Goal: Task Accomplishment & Management: Manage account settings

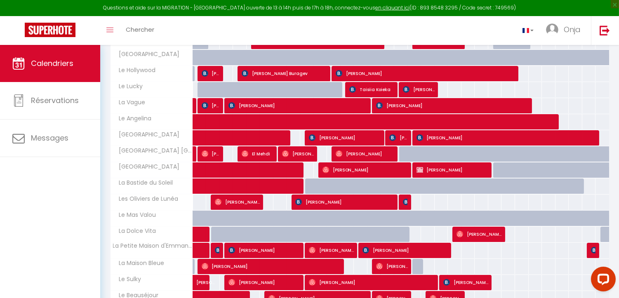
scroll to position [187, 0]
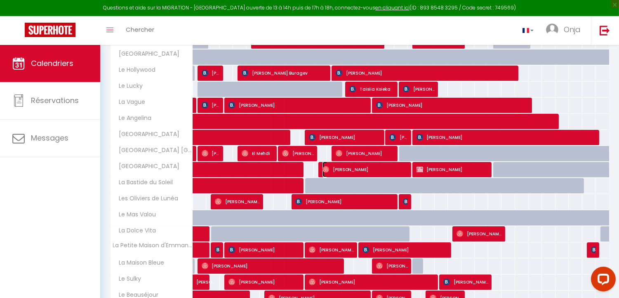
click at [328, 168] on img at bounding box center [325, 169] width 7 height 7
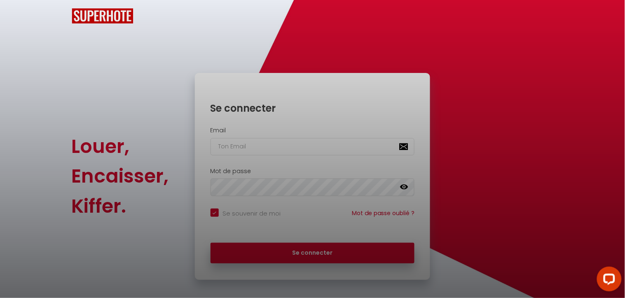
checkbox input "true"
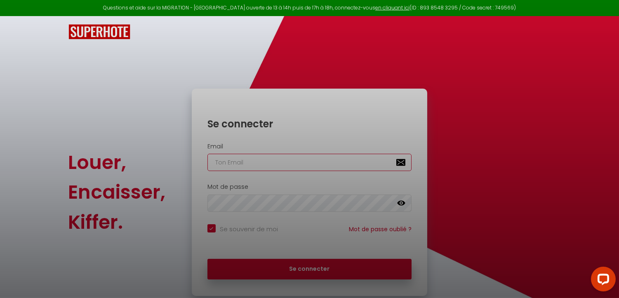
type input "[EMAIL_ADDRESS][DOMAIN_NAME]"
checkbox input "true"
click at [308, 264] on div at bounding box center [309, 149] width 619 height 298
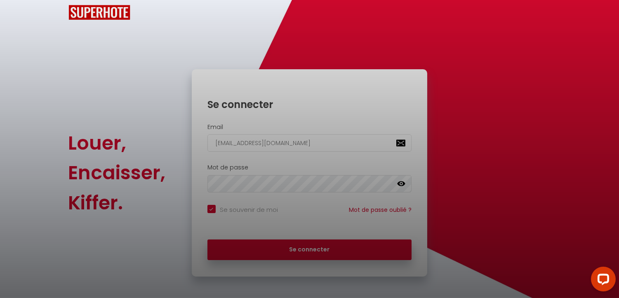
scroll to position [22, 0]
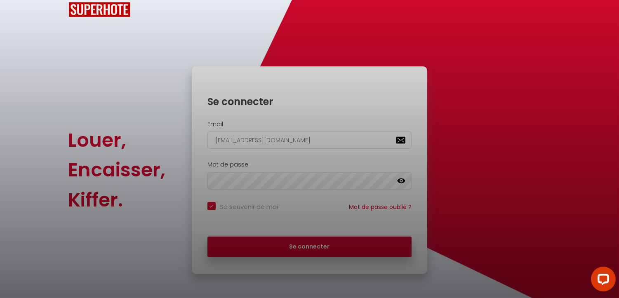
click at [292, 136] on div at bounding box center [309, 149] width 619 height 298
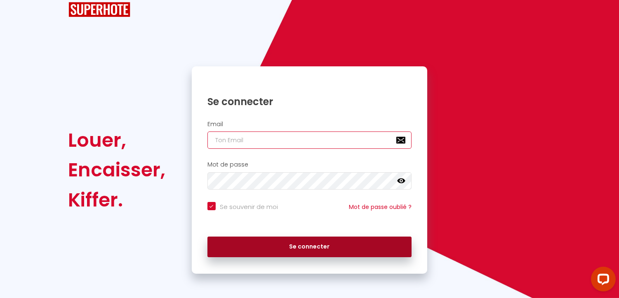
type input "[EMAIL_ADDRESS][DOMAIN_NAME]"
click at [303, 249] on button "Se connecter" at bounding box center [309, 247] width 204 height 21
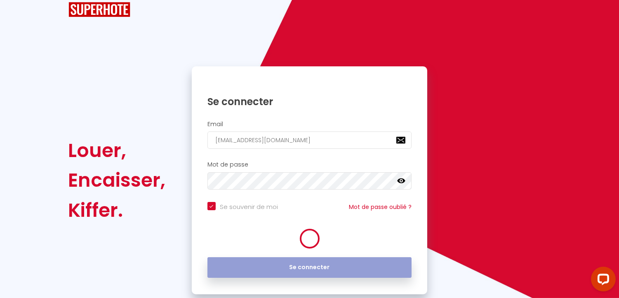
checkbox input "true"
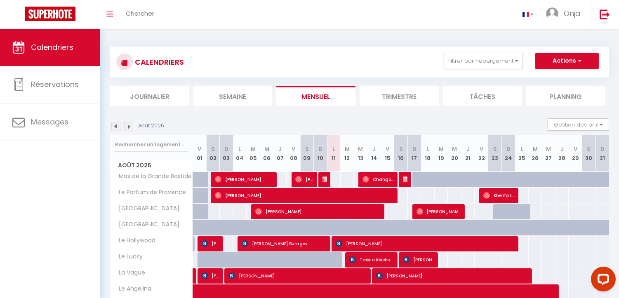
scroll to position [89, 0]
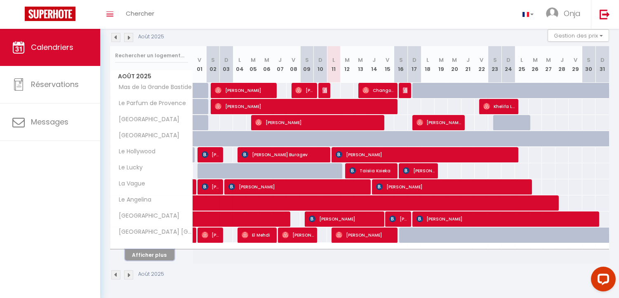
click at [153, 255] on button "Afficher plus" at bounding box center [149, 254] width 49 height 11
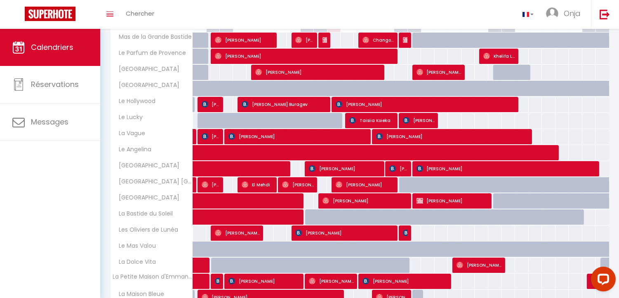
scroll to position [227, 0]
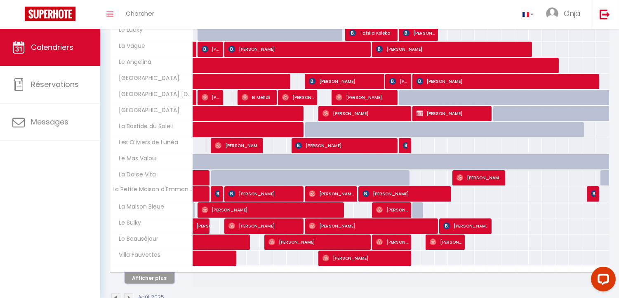
click at [151, 277] on button "Afficher plus" at bounding box center [149, 277] width 49 height 11
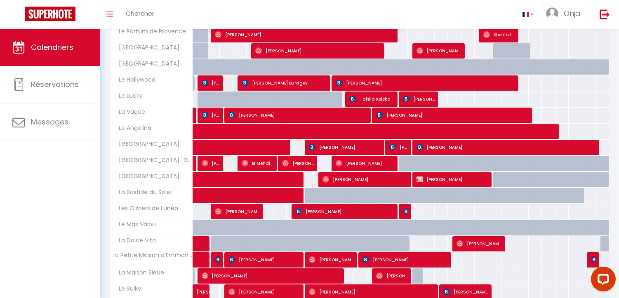
scroll to position [125, 0]
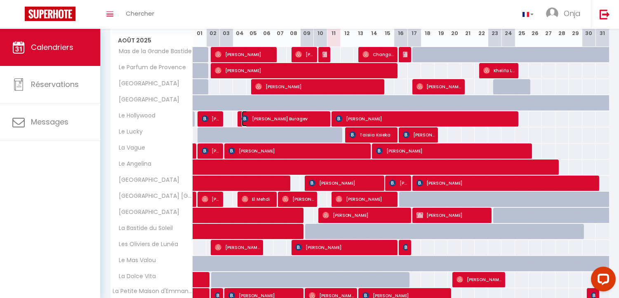
click at [324, 118] on span "[PERSON_NAME] Buragev" at bounding box center [285, 119] width 86 height 16
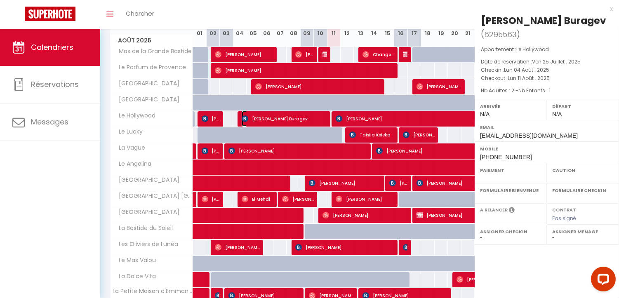
select select "OK"
select select "KO"
select select "0"
select select "1"
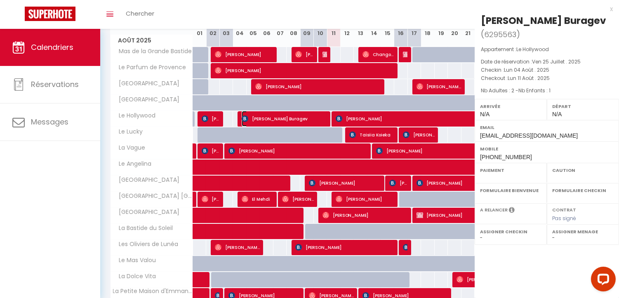
select select
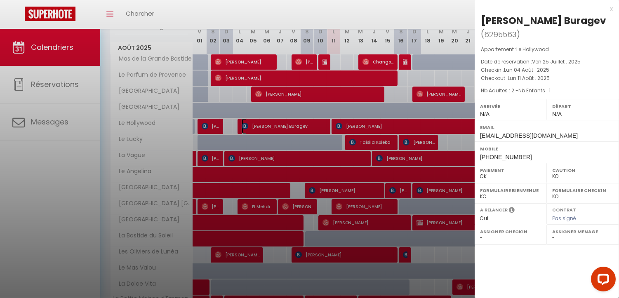
scroll to position [79, 0]
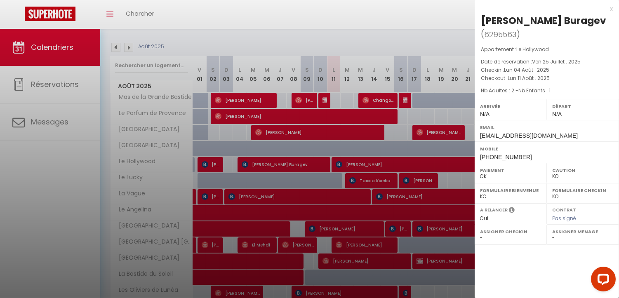
click at [609, 7] on div "x" at bounding box center [543, 9] width 138 height 10
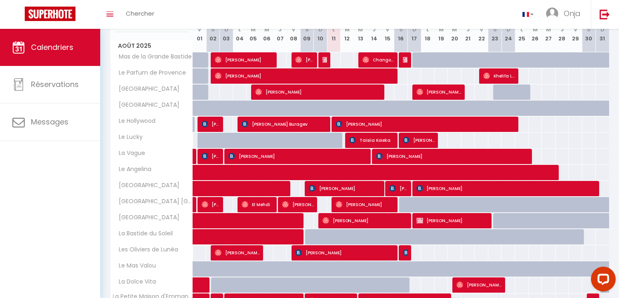
scroll to position [125, 0]
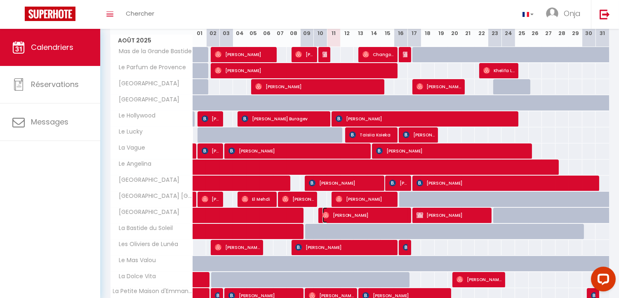
click at [331, 217] on span "[PERSON_NAME]" at bounding box center [365, 215] width 86 height 16
select select "OK"
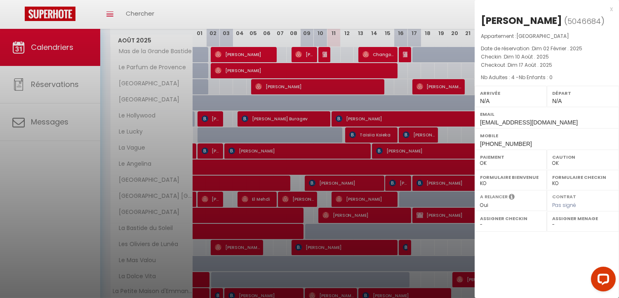
click at [611, 9] on div "x" at bounding box center [543, 9] width 138 height 10
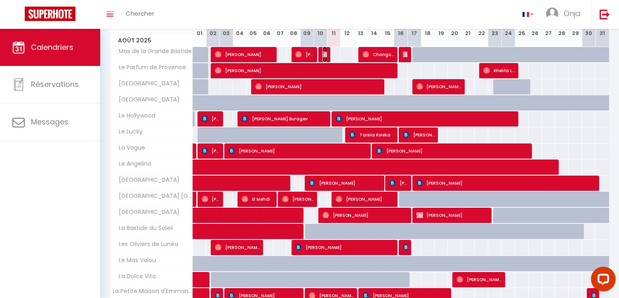
click at [323, 55] on img at bounding box center [325, 54] width 7 height 7
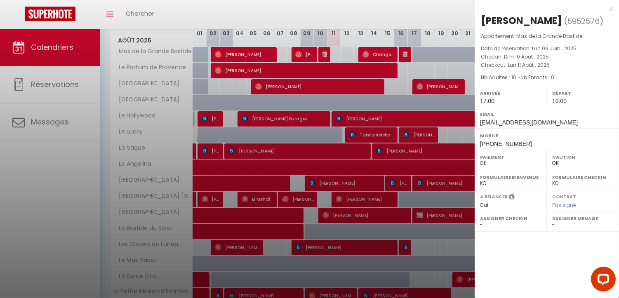
click at [610, 9] on div "x" at bounding box center [543, 9] width 138 height 10
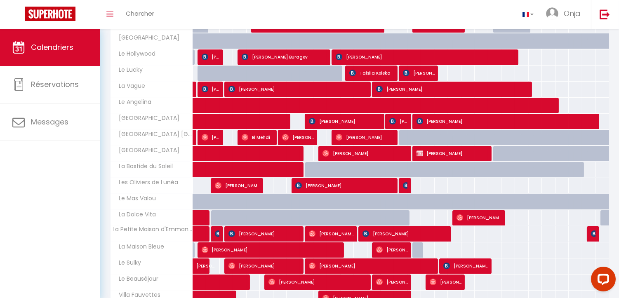
scroll to position [229, 0]
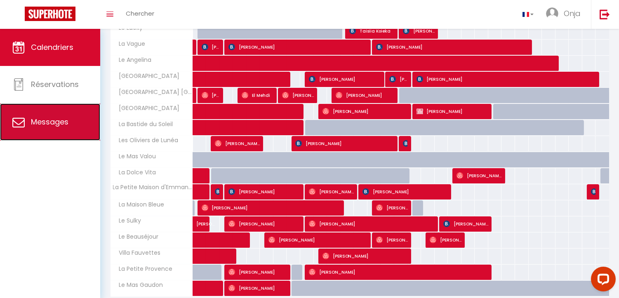
click at [43, 113] on link "Messages" at bounding box center [50, 121] width 100 height 37
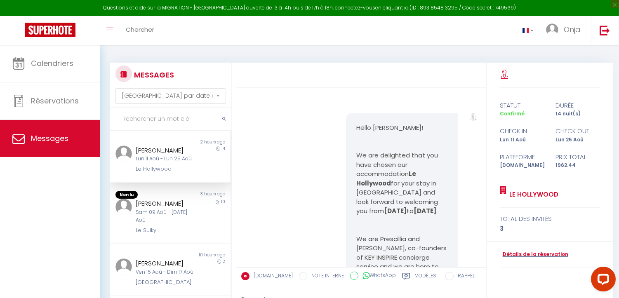
scroll to position [3791, 0]
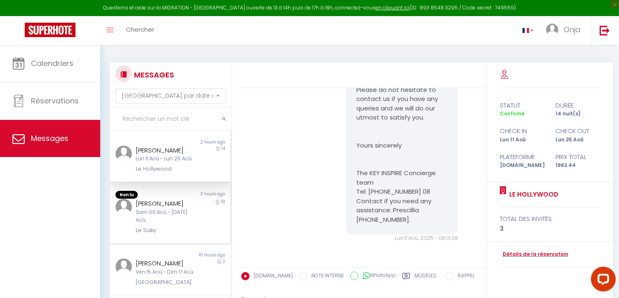
click at [162, 209] on div "Sam 09 Aoû - Mar 19 Aoû" at bounding box center [165, 217] width 59 height 16
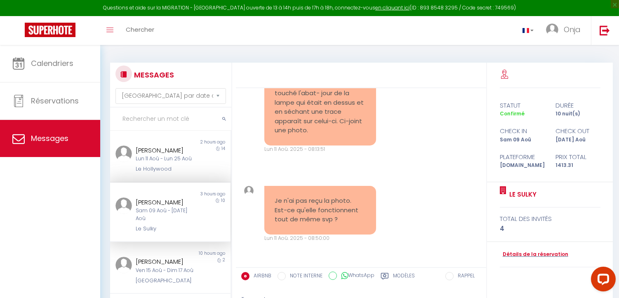
scroll to position [91, 0]
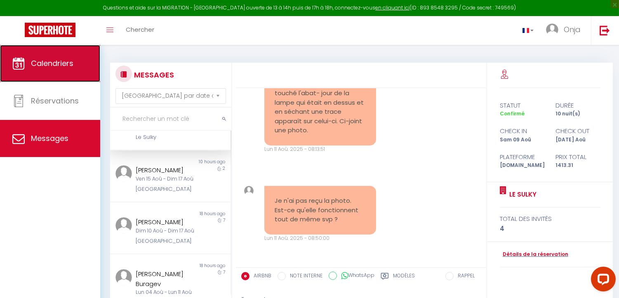
click at [54, 72] on link "Calendriers" at bounding box center [50, 63] width 100 height 37
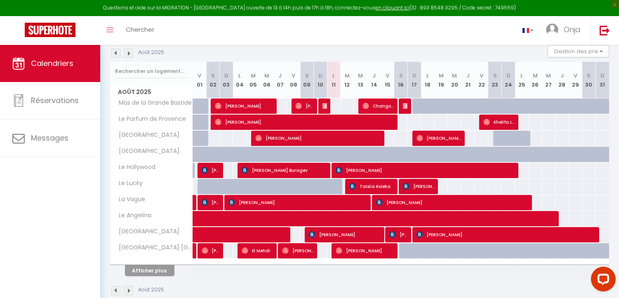
scroll to position [105, 0]
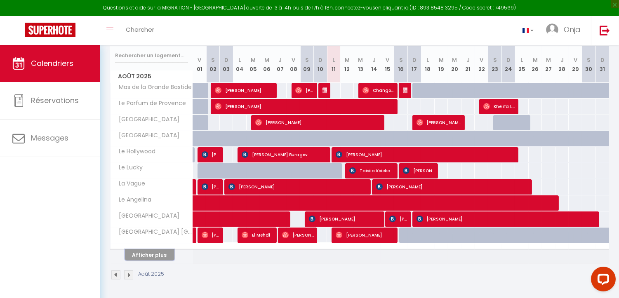
click at [159, 254] on button "Afficher plus" at bounding box center [149, 254] width 49 height 11
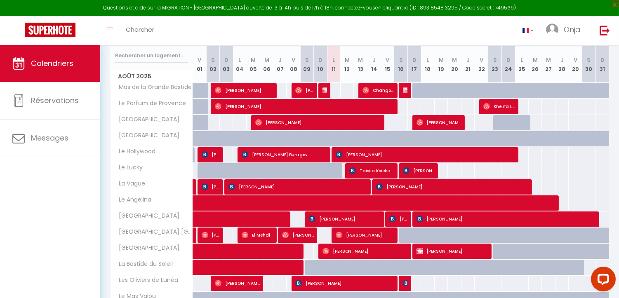
click at [160, 253] on th "[GEOGRAPHIC_DATA]" at bounding box center [151, 252] width 82 height 16
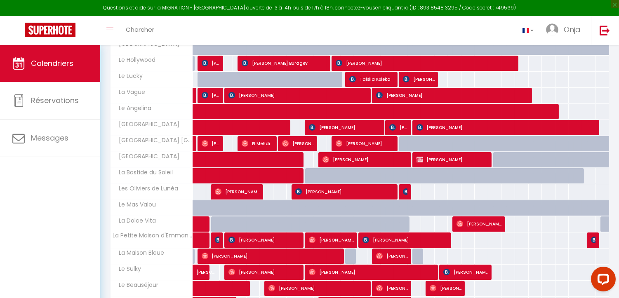
scroll to position [151, 0]
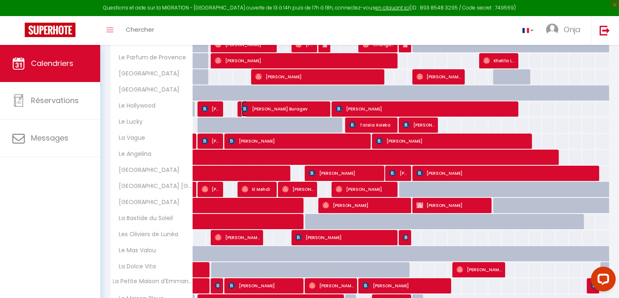
click at [279, 109] on span "[PERSON_NAME] Buragev" at bounding box center [285, 109] width 86 height 16
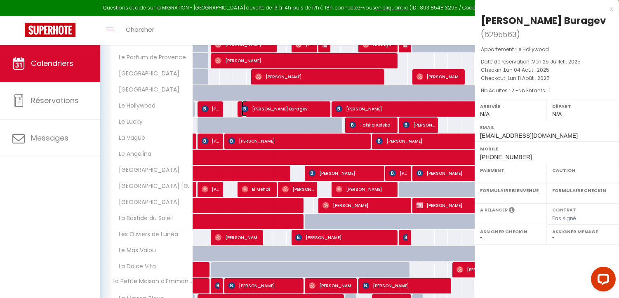
select select "OK"
select select "KO"
select select "0"
select select "1"
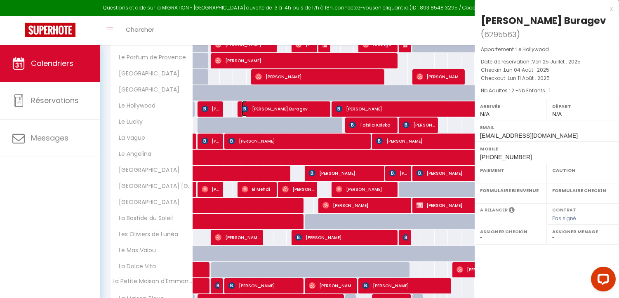
select select
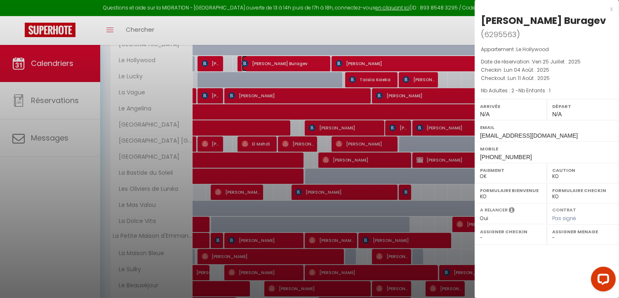
scroll to position [197, 0]
click at [38, 143] on div at bounding box center [309, 149] width 619 height 298
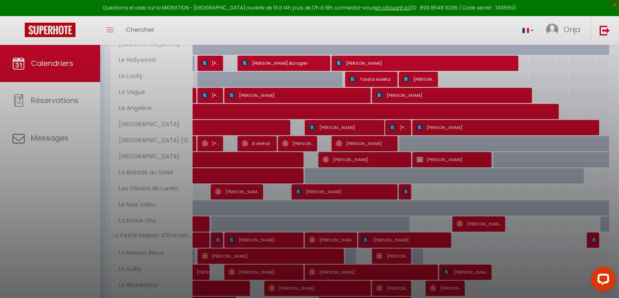
click at [611, 10] on div at bounding box center [309, 149] width 619 height 298
click at [172, 26] on div at bounding box center [309, 149] width 619 height 298
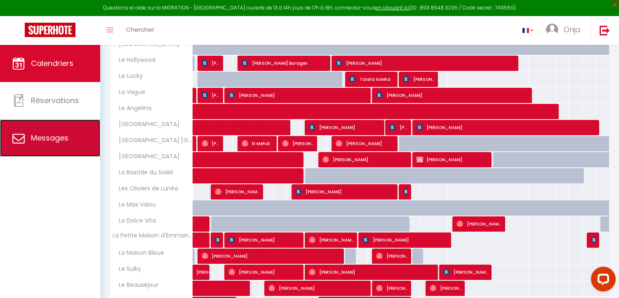
click at [48, 129] on link "Messages" at bounding box center [50, 138] width 100 height 37
select select "message"
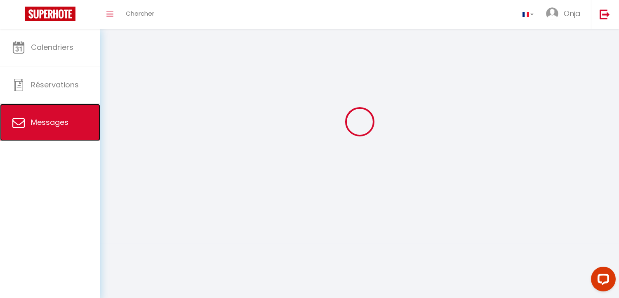
click at [48, 129] on link "Messages" at bounding box center [50, 122] width 100 height 37
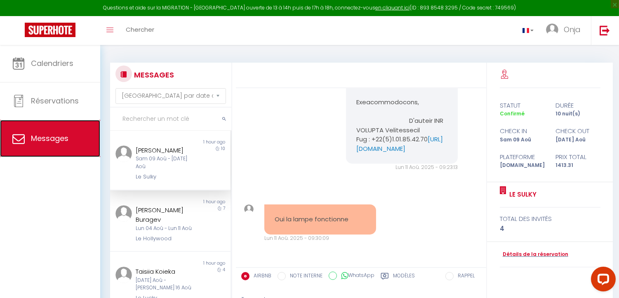
scroll to position [7326, 0]
